Goal: Task Accomplishment & Management: Use online tool/utility

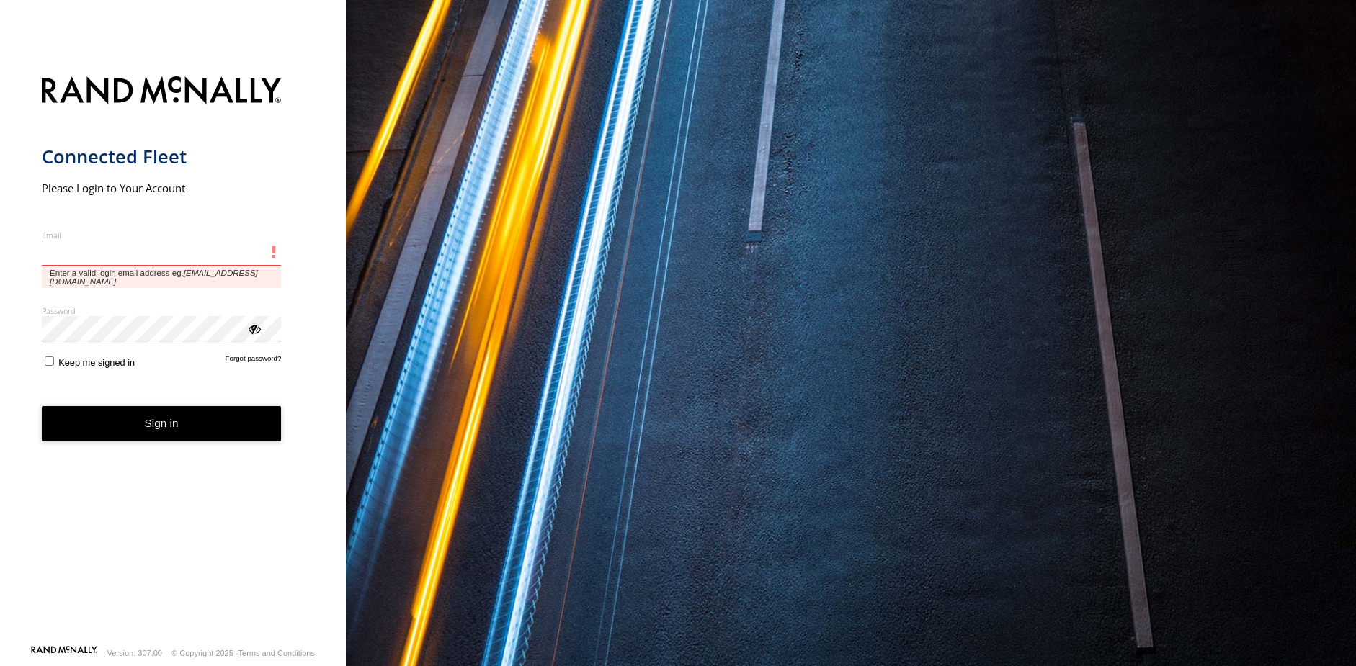
type input "**********"
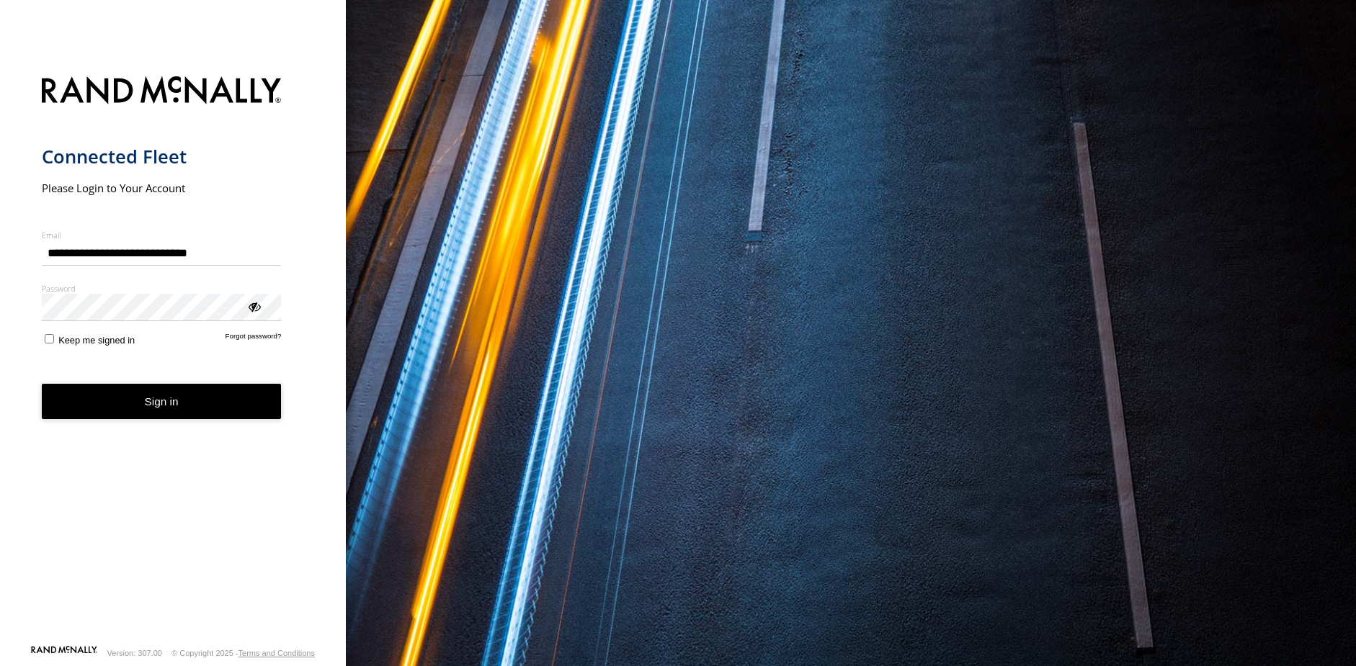
click at [178, 421] on form "**********" at bounding box center [173, 356] width 263 height 577
click at [166, 411] on button "Sign in" at bounding box center [162, 401] width 240 height 35
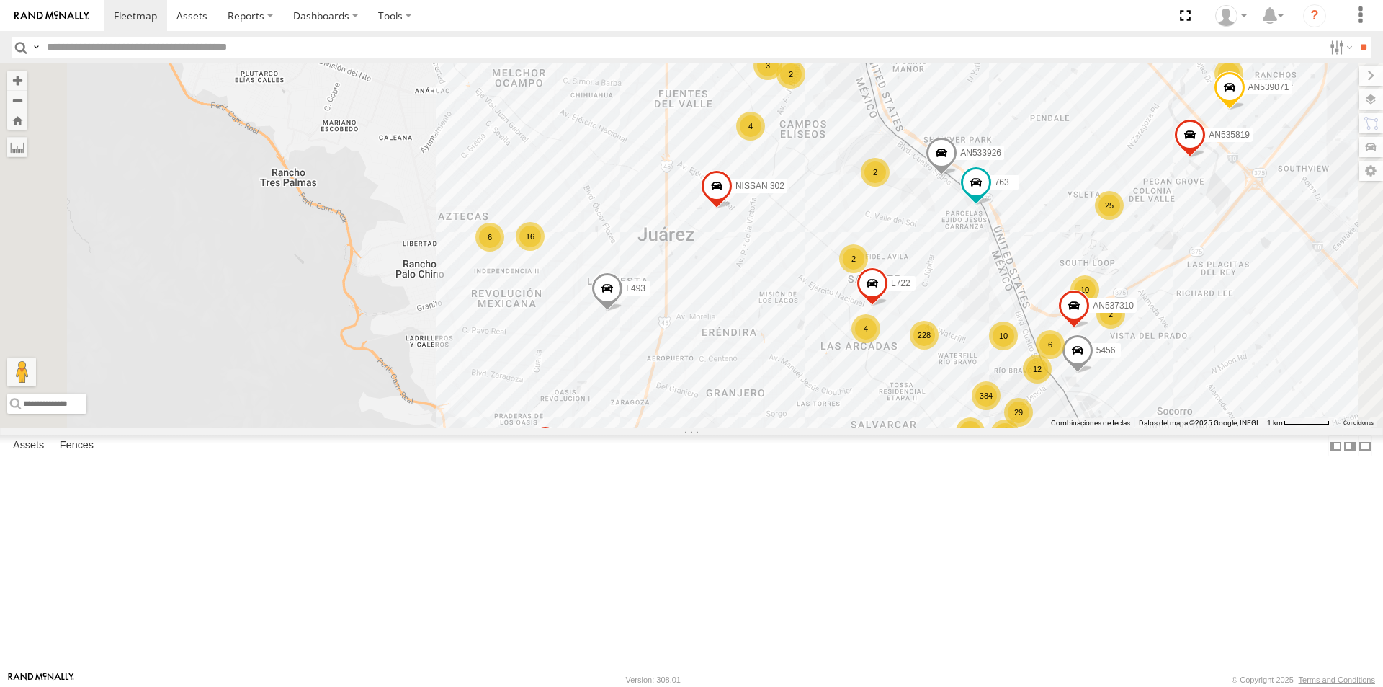
drag, startPoint x: 739, startPoint y: 202, endPoint x: 785, endPoint y: 336, distance: 141.7
click at [782, 330] on div "AN537575 AN535819 8737 NISSAN 302 926 L493 AN539071 AN531945 NISSAN 063 AN53106…" at bounding box center [691, 245] width 1383 height 365
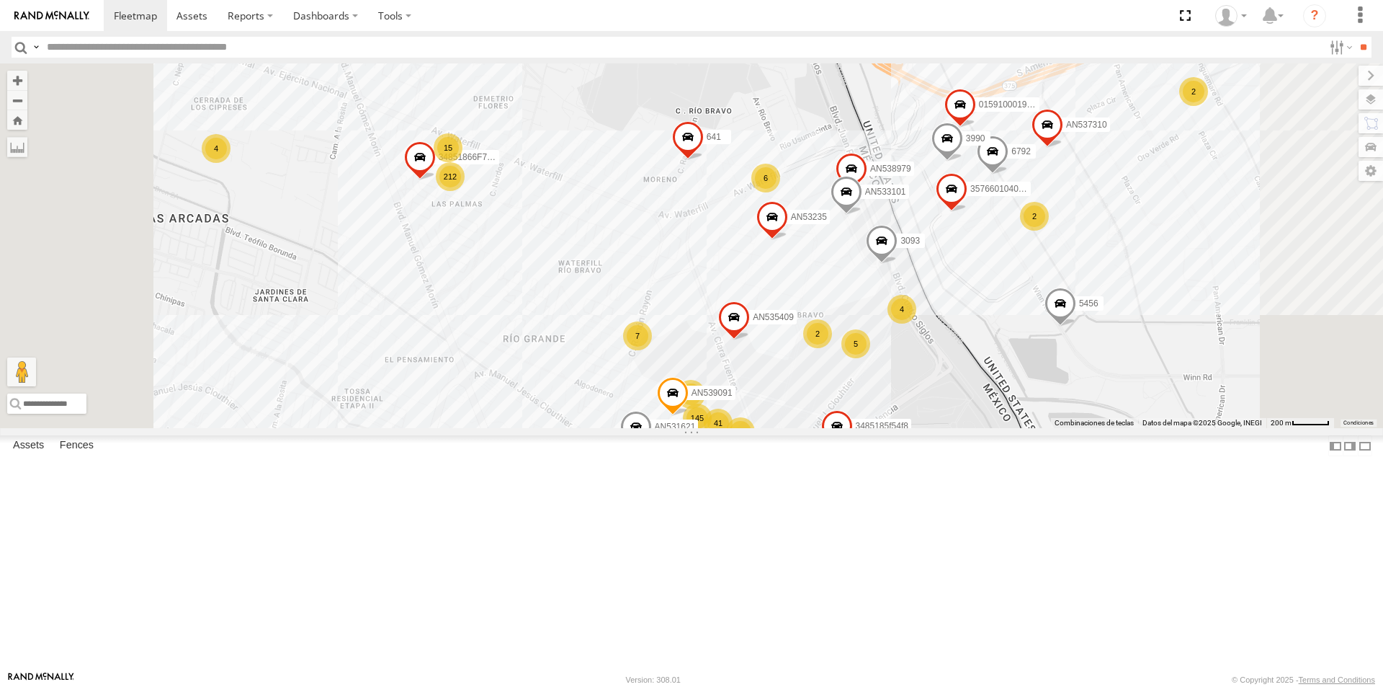
drag, startPoint x: 1130, startPoint y: 439, endPoint x: 1140, endPoint y: 331, distance: 107.8
click at [1138, 357] on div "AN537575 AN535819 8737 NISSAN 302 926 L493 AN539071 AN531945 NISSAN 063 AN53106…" at bounding box center [691, 245] width 1383 height 365
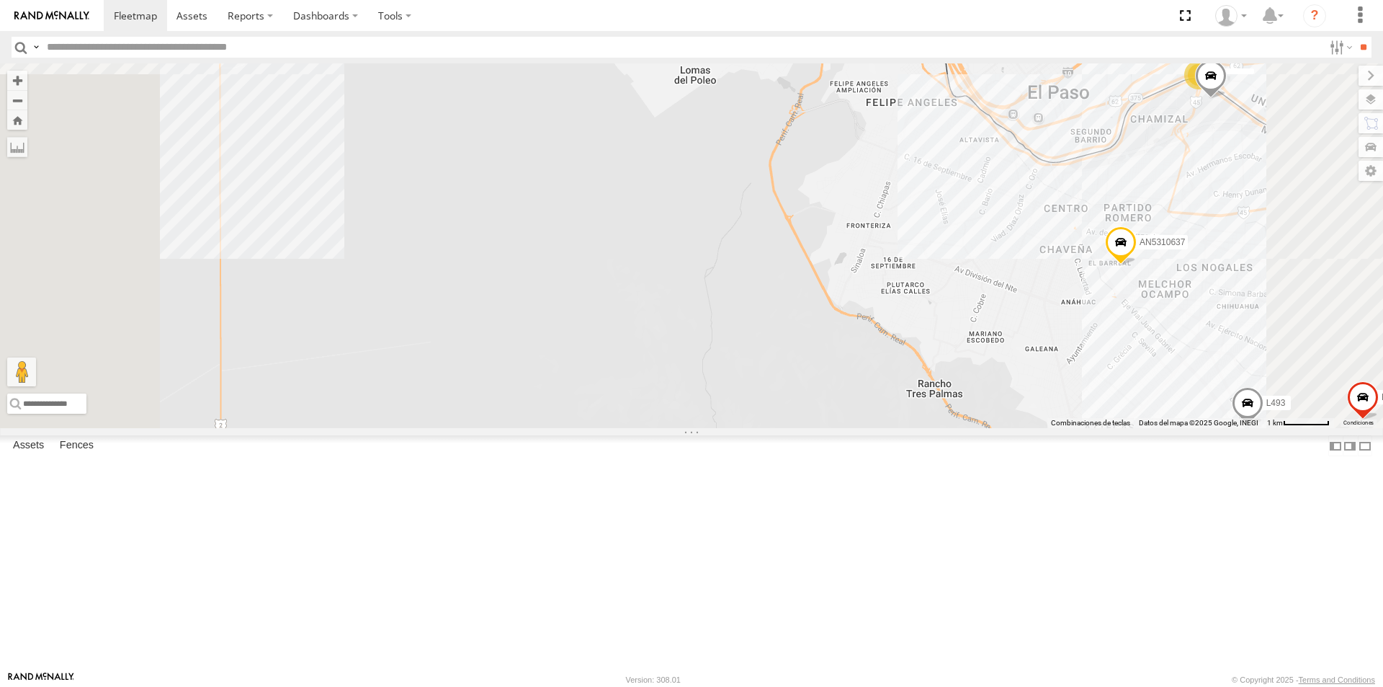
drag, startPoint x: 868, startPoint y: 331, endPoint x: 678, endPoint y: 249, distance: 207.2
click at [682, 249] on div "AN5310637 763 L493 AN531945 357660104097530 AN531677 553 AN537575 NISSAN 063 AN…" at bounding box center [691, 245] width 1383 height 365
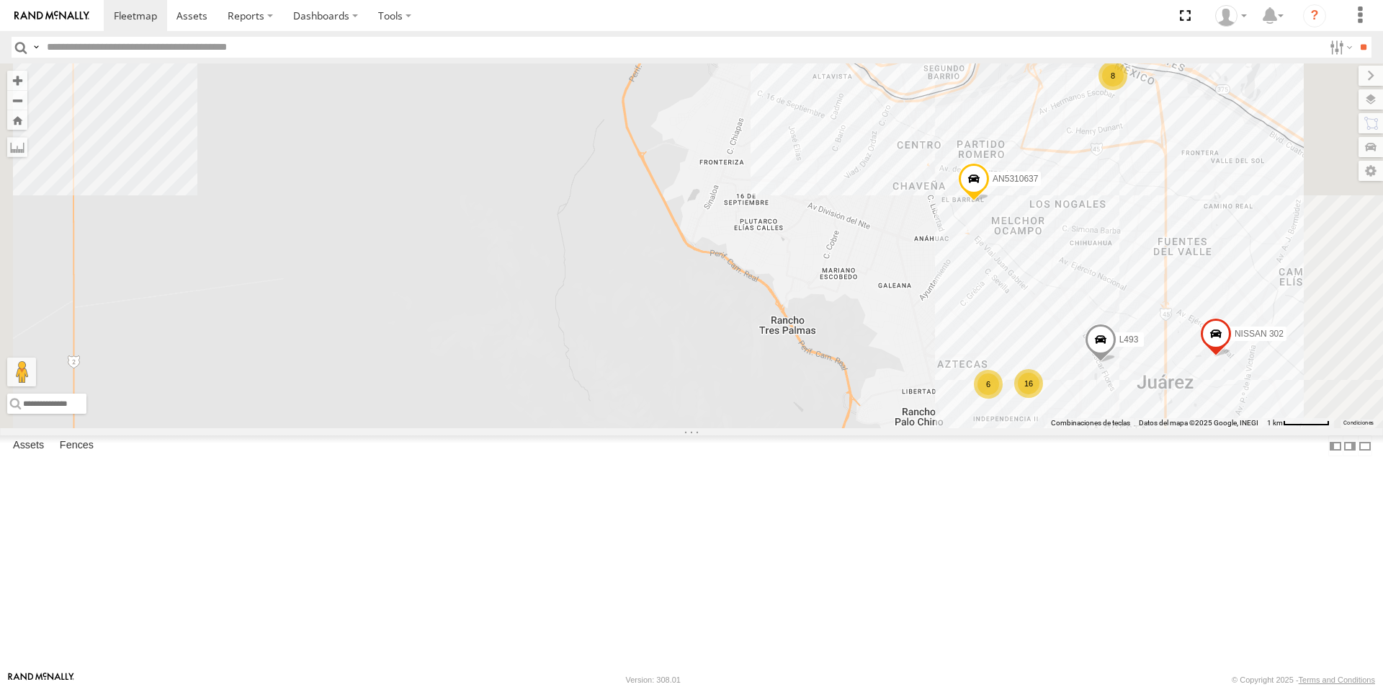
drag, startPoint x: 756, startPoint y: 277, endPoint x: 619, endPoint y: 231, distance: 145.1
click at [619, 231] on div "AN5310637 763 L493 AN531945 357660104097530 AN531677 553 AN537575 NISSAN 063 AN…" at bounding box center [691, 245] width 1383 height 365
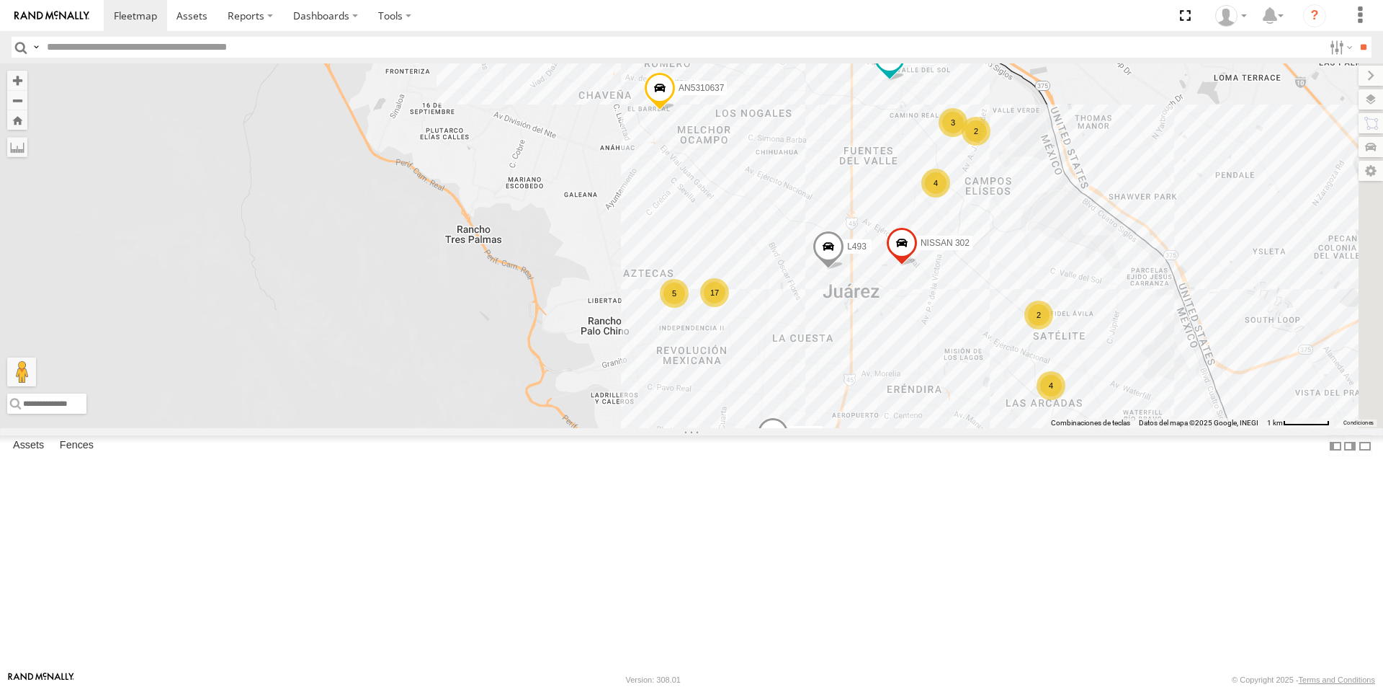
drag, startPoint x: 1233, startPoint y: 336, endPoint x: 827, endPoint y: 261, distance: 412.6
click at [821, 266] on div "281790 AN5310637 AN601523 AN536842 L6678 8737 NISSAN 302 L493 4 10 5 17 8 2 4 2…" at bounding box center [691, 245] width 1383 height 365
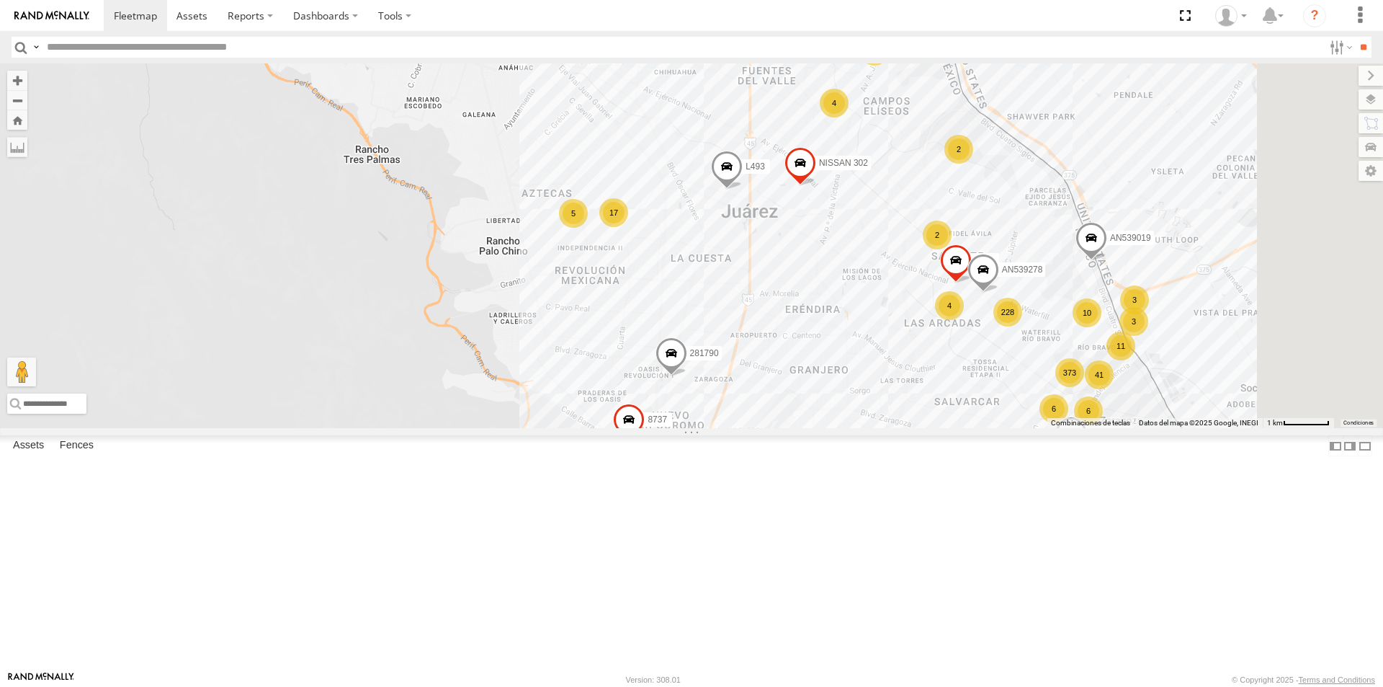
drag, startPoint x: 1055, startPoint y: 379, endPoint x: 951, endPoint y: 285, distance: 140.8
click at [955, 288] on div "281790 AN5310637 AN601523 AN536842 L6678 8737 NISSAN 302 L493 4 10 5 17 8 2 4 2…" at bounding box center [691, 245] width 1383 height 365
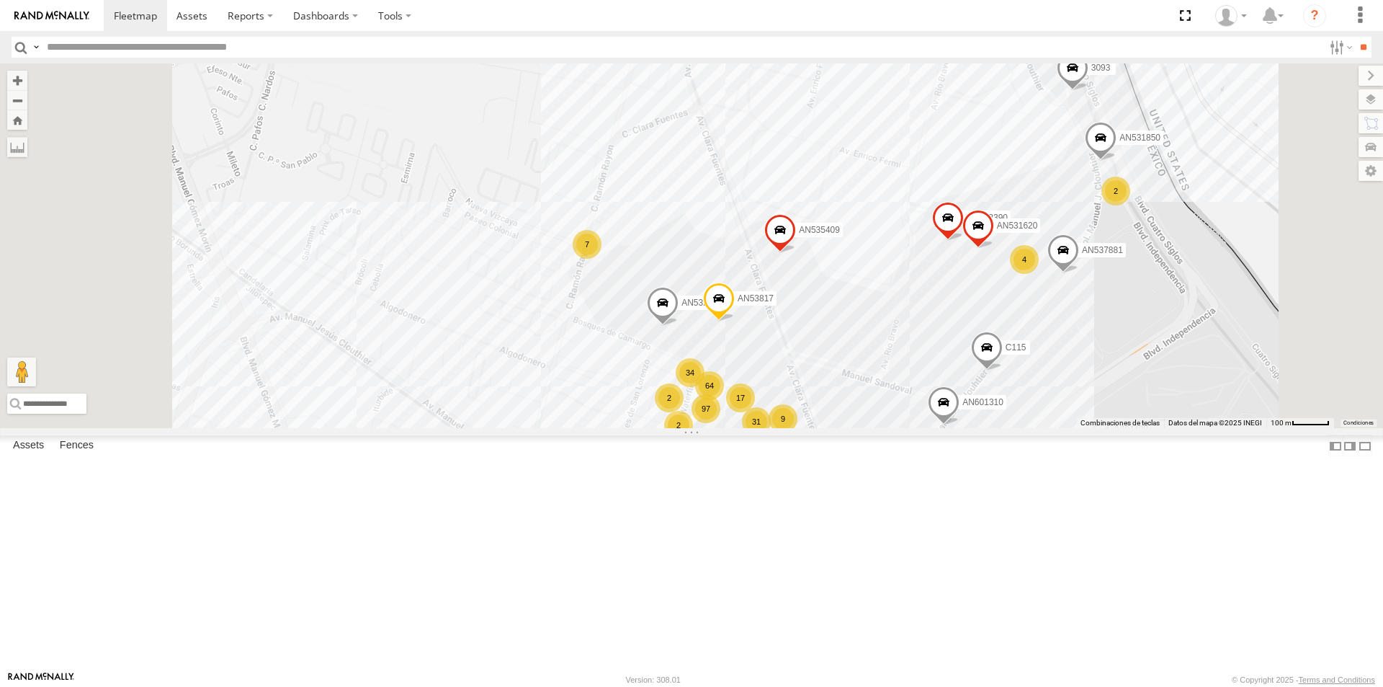
drag, startPoint x: 1260, startPoint y: 411, endPoint x: 1224, endPoint y: 293, distance: 122.8
click at [1225, 301] on div "281790 AN5310637 AN601523 AN536842 L6678 8737 NISSAN 302 L493 AN533926 AN539019…" at bounding box center [691, 245] width 1383 height 365
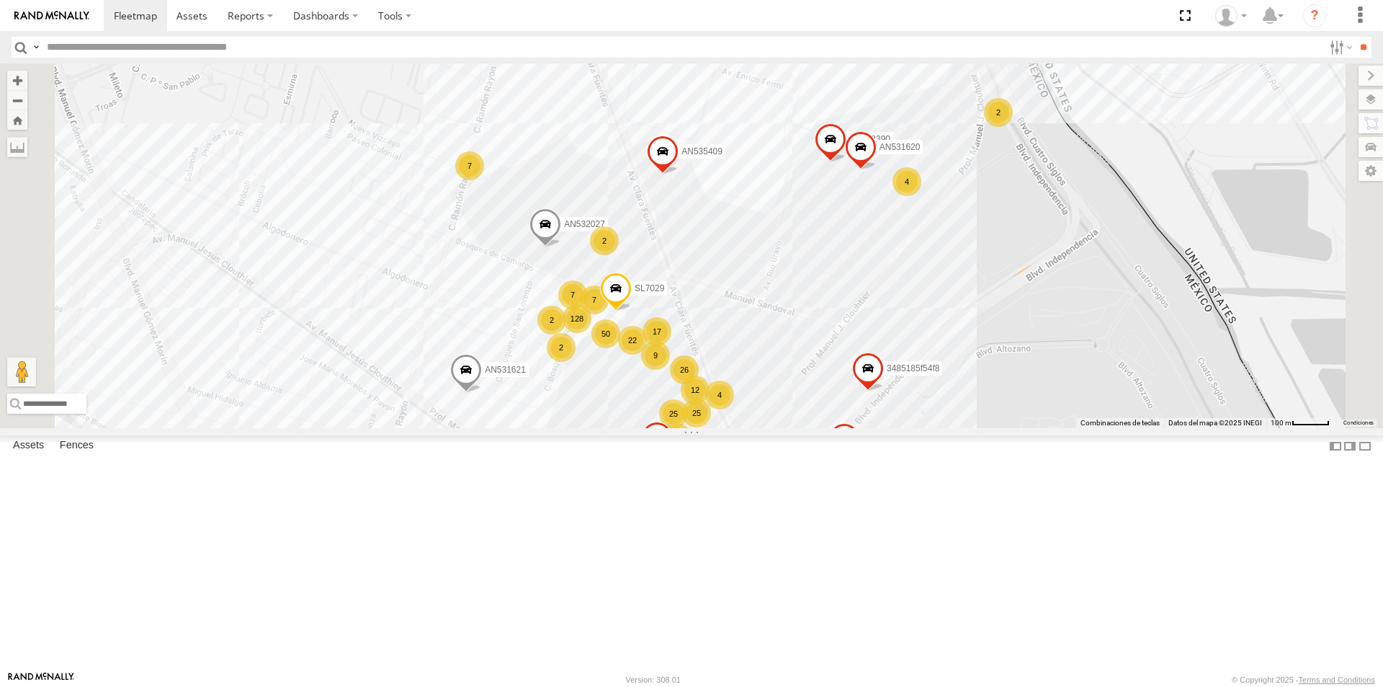
drag, startPoint x: 1184, startPoint y: 267, endPoint x: 1118, endPoint y: 363, distance: 117.1
click at [1118, 363] on div "AN532390 015910002016023 AN532027 AN535409 AN532911 AN531620 3485185f54f8 128 4…" at bounding box center [691, 245] width 1383 height 365
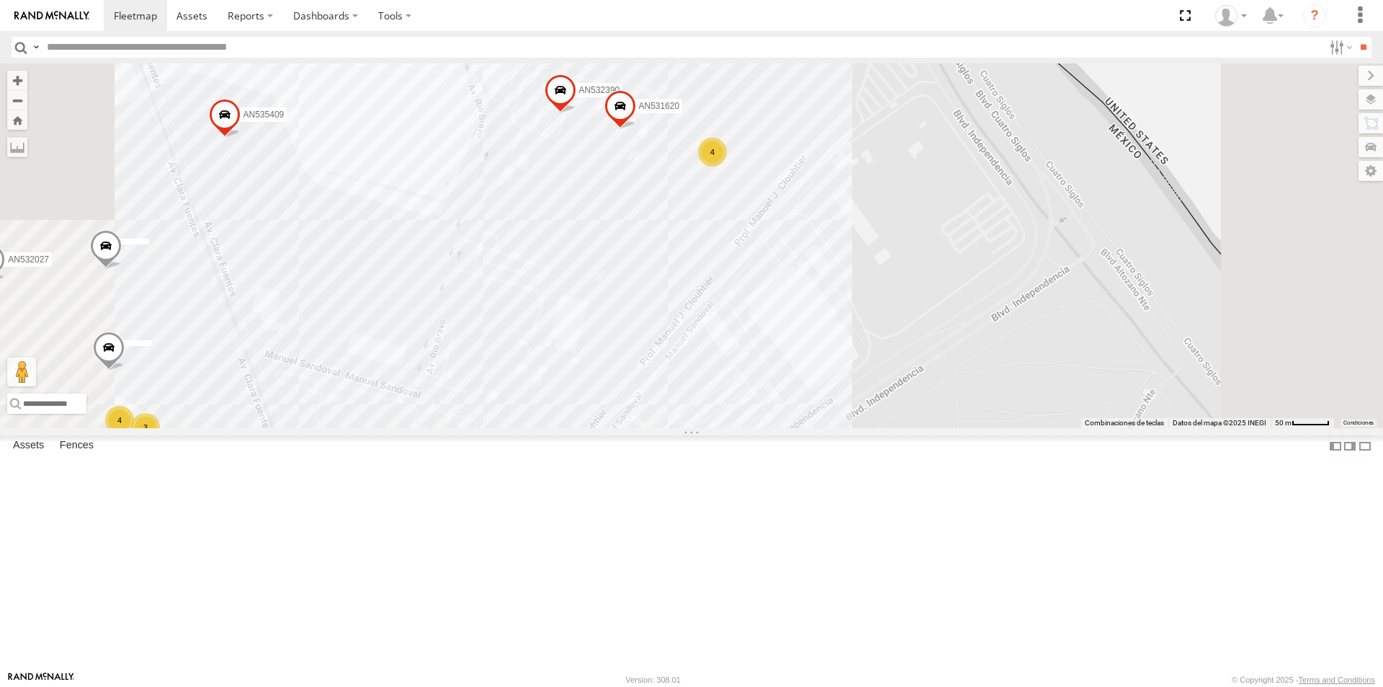
drag, startPoint x: 1086, startPoint y: 340, endPoint x: 1030, endPoint y: 291, distance: 74.6
click at [1030, 291] on div "015910002016023 AN532027 AN535409 3485185f54f8 015910001987117 AN536462 AN53712…" at bounding box center [691, 245] width 1383 height 365
